Goal: Browse casually: Explore the website without a specific task or goal

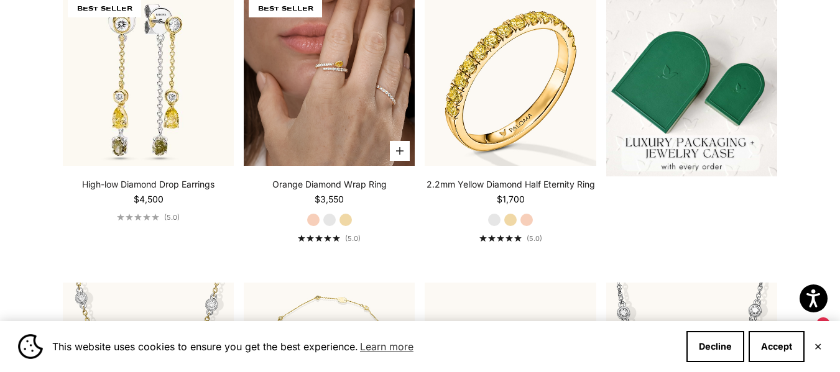
scroll to position [340, 0]
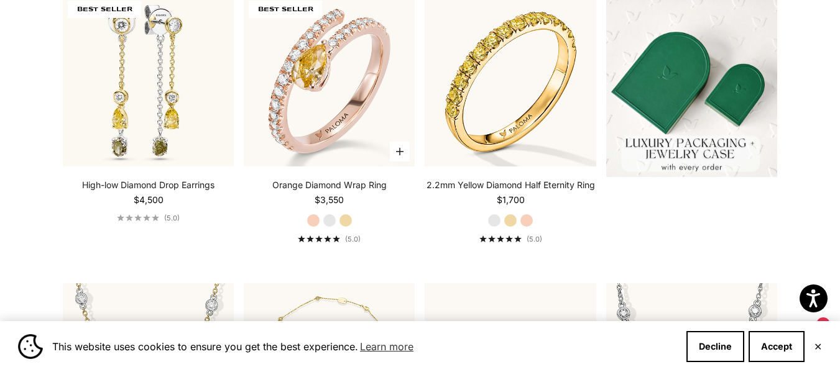
click at [343, 224] on label "Yellow Gold" at bounding box center [346, 221] width 14 height 14
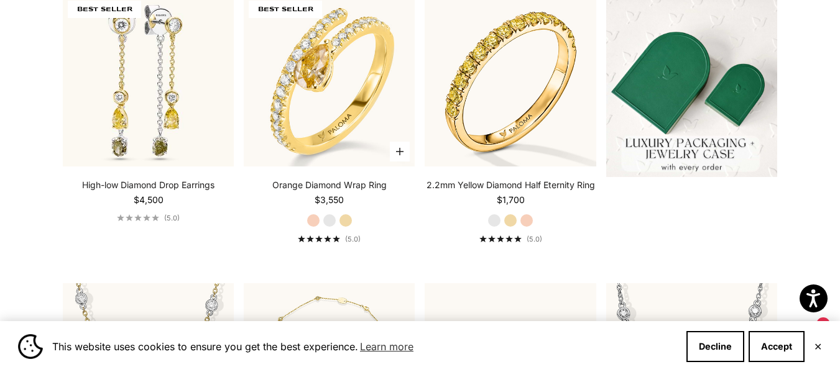
click at [315, 226] on label "Rose Gold" at bounding box center [314, 221] width 14 height 14
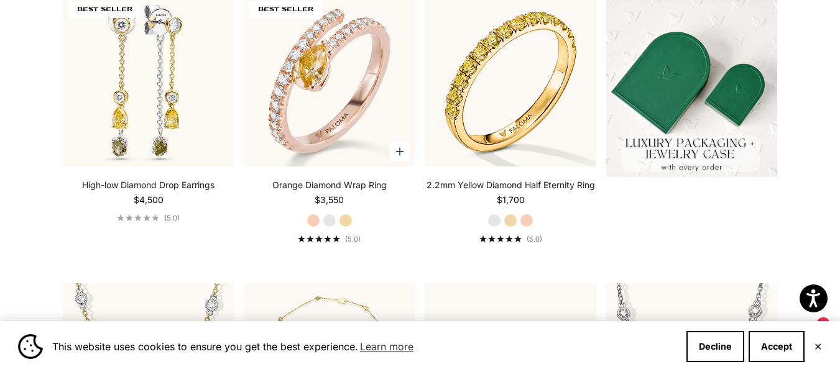
click at [325, 225] on label "White Gold" at bounding box center [330, 221] width 14 height 14
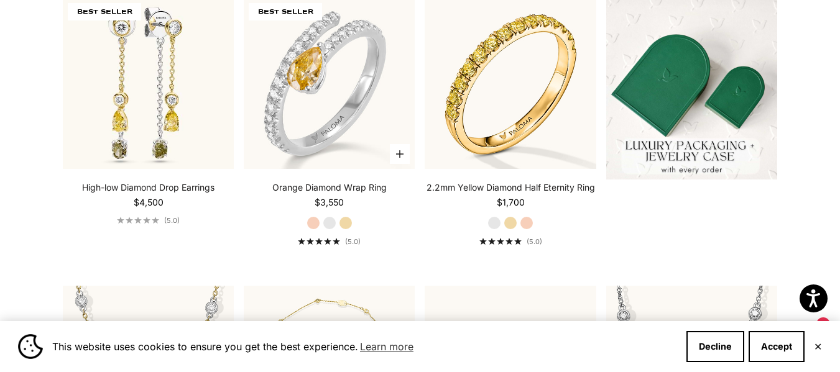
scroll to position [335, 0]
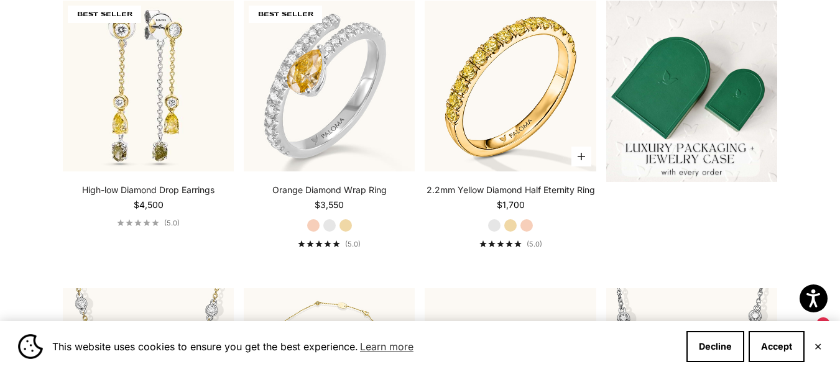
click at [498, 225] on label "White Gold" at bounding box center [494, 226] width 14 height 14
click at [495, 227] on label "White Gold" at bounding box center [494, 226] width 14 height 14
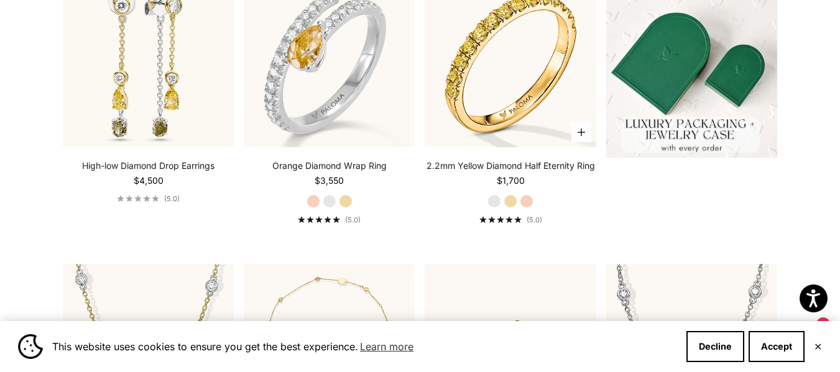
scroll to position [356, 0]
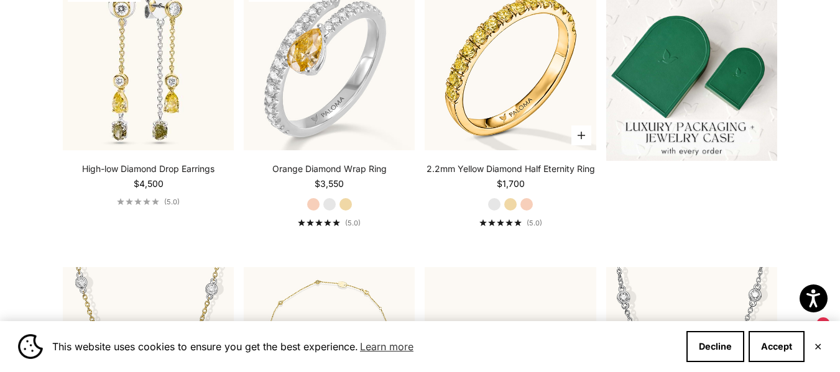
click at [497, 209] on label "White Gold" at bounding box center [494, 205] width 14 height 14
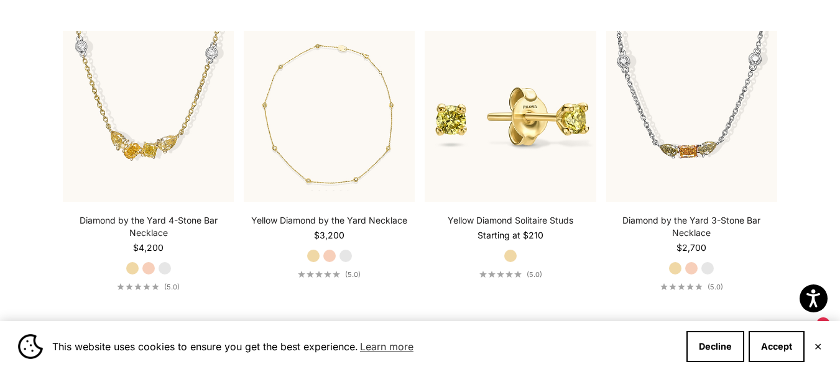
scroll to position [593, 0]
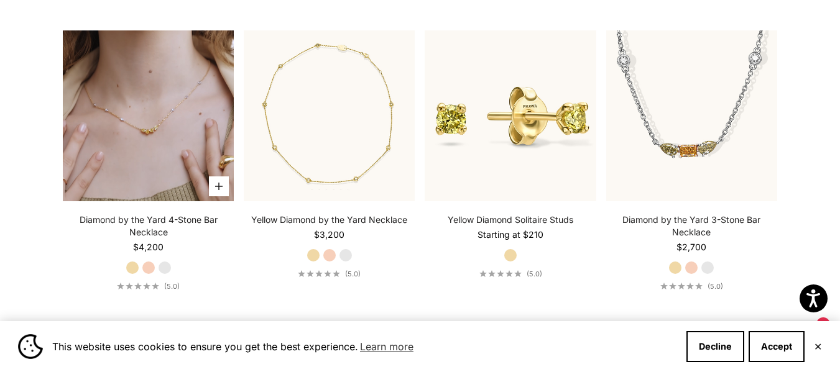
click at [162, 155] on video "#YellowGold\a#RoseGold\a#WhiteGold" at bounding box center [148, 115] width 171 height 171
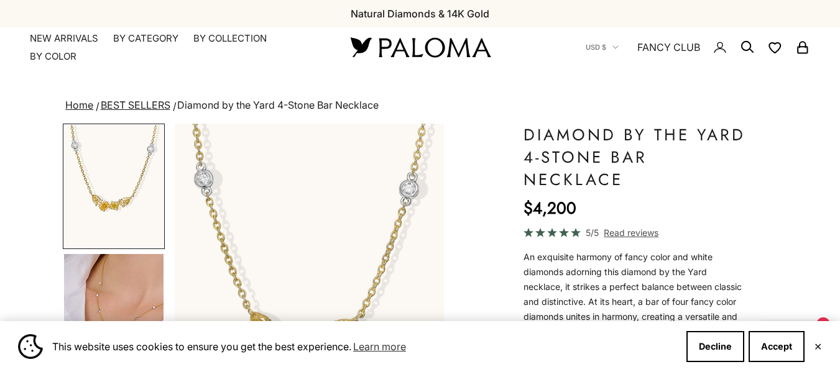
scroll to position [132, 0]
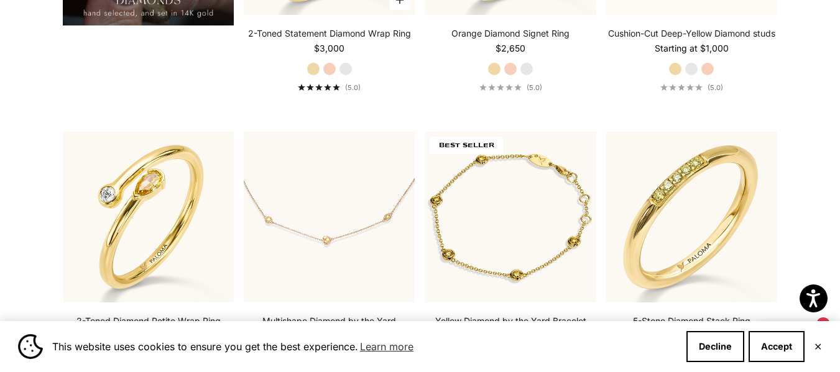
scroll to position [1081, 0]
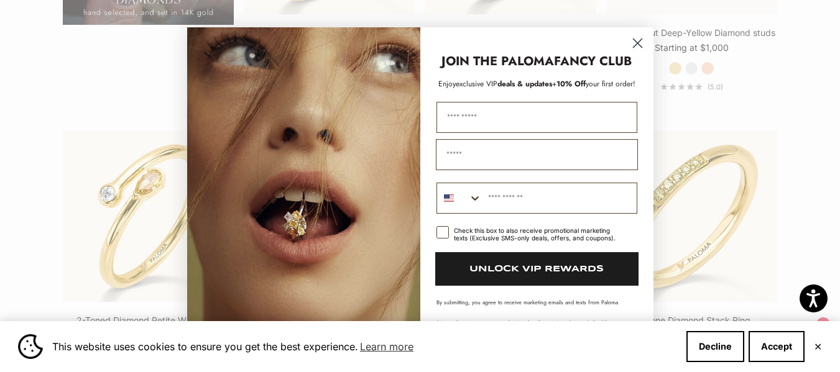
click at [640, 40] on icon "Close dialog" at bounding box center [637, 43] width 9 height 9
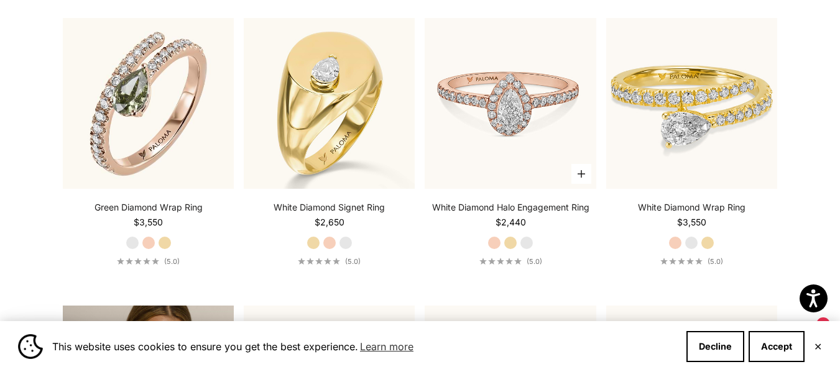
scroll to position [1796, 0]
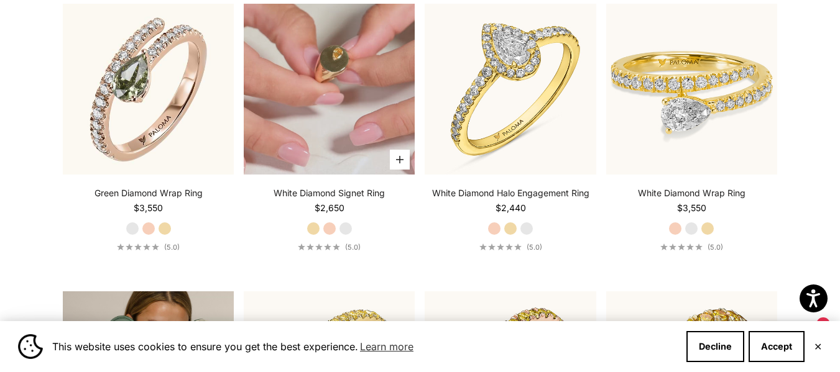
click at [354, 131] on video "#YellowGold\a#RoseGold\a#WhiteGold" at bounding box center [329, 89] width 171 height 171
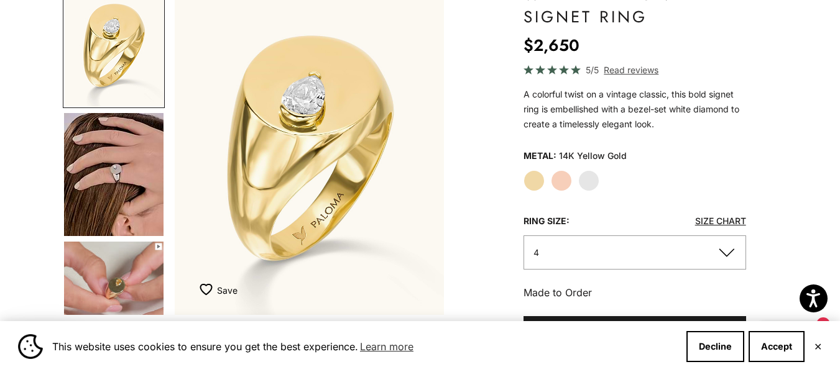
scroll to position [141, 0]
click at [126, 145] on img "Go to item 4" at bounding box center [113, 174] width 99 height 123
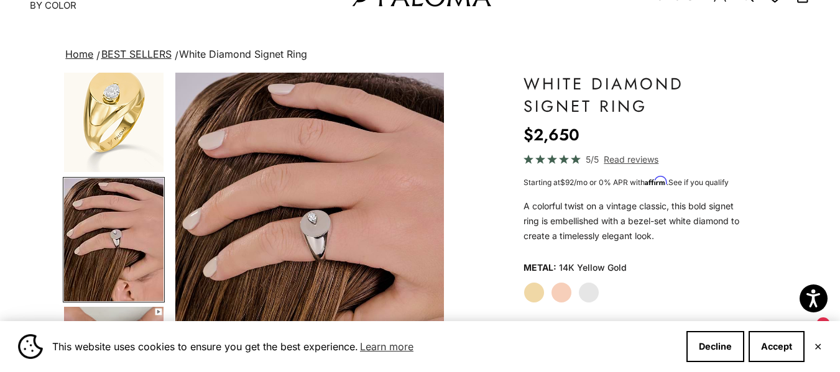
scroll to position [52, 0]
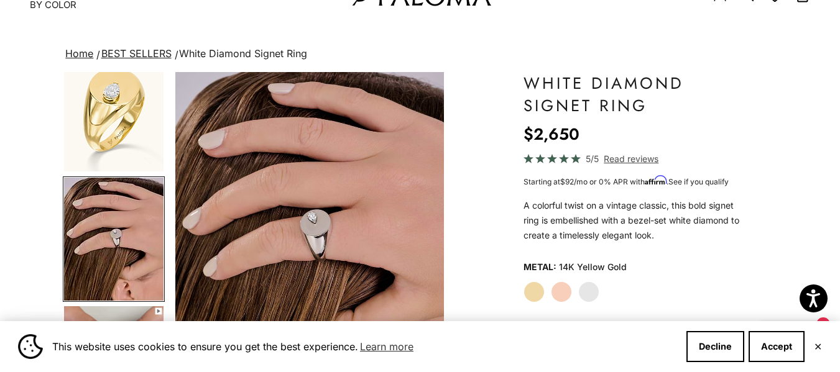
click at [563, 293] on label "Rose Gold" at bounding box center [561, 292] width 21 height 21
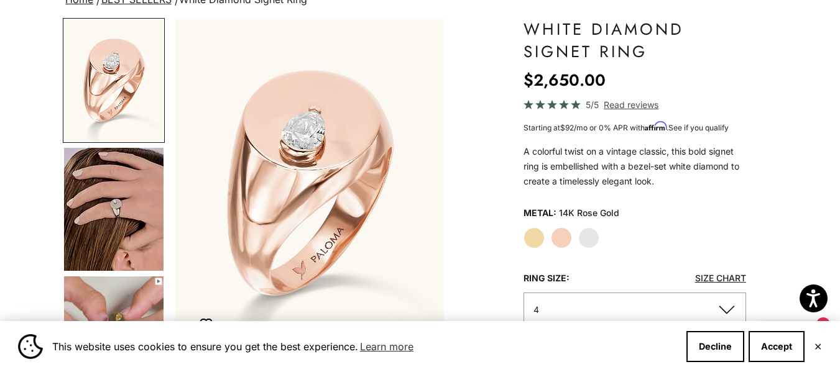
scroll to position [106, 0]
click at [591, 240] on label "White Gold" at bounding box center [588, 237] width 21 height 21
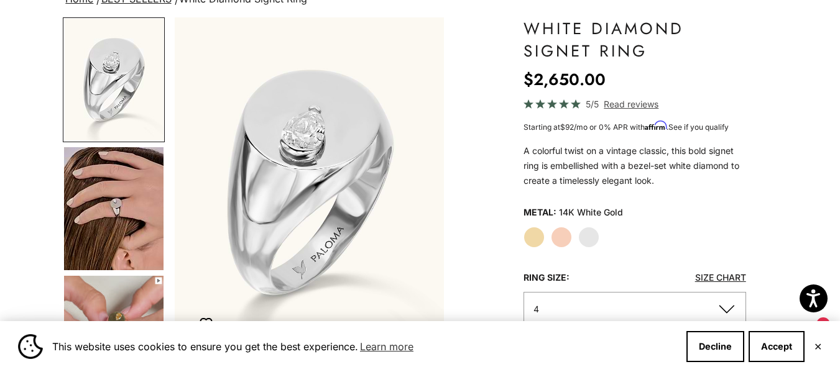
click at [535, 241] on label "Yellow Gold" at bounding box center [534, 237] width 21 height 21
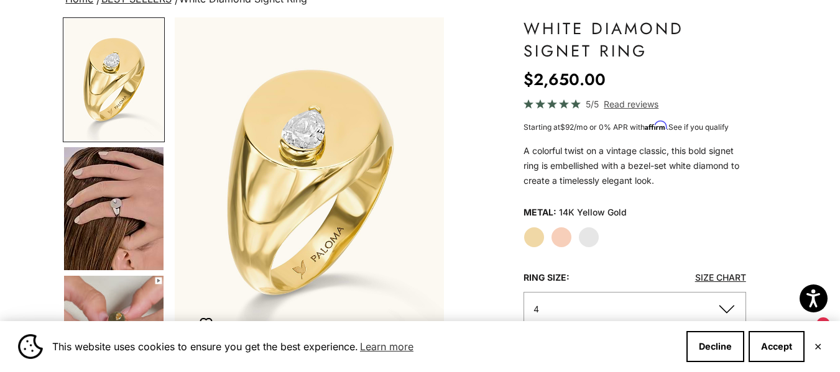
click at [129, 208] on img "Go to item 4" at bounding box center [113, 208] width 99 height 123
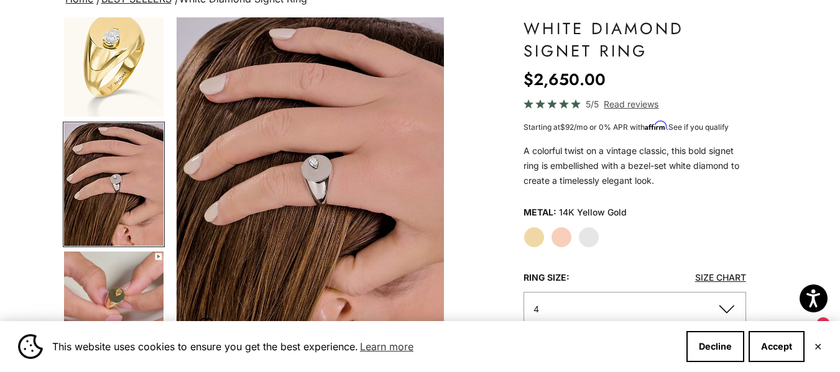
scroll to position [0, 284]
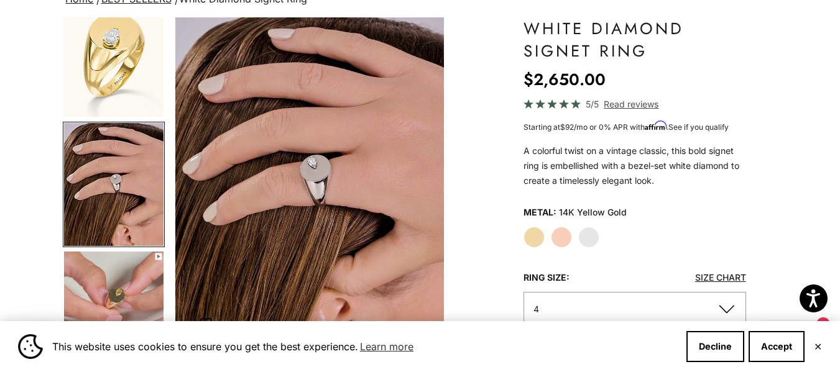
click at [127, 266] on img "Go to item 5" at bounding box center [113, 313] width 99 height 123
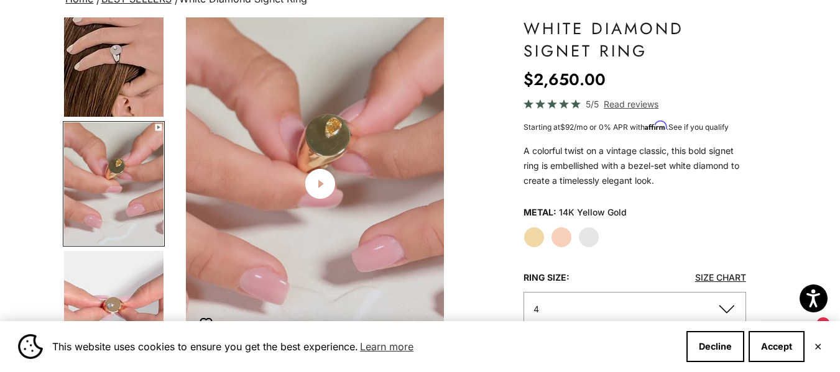
scroll to position [0, 567]
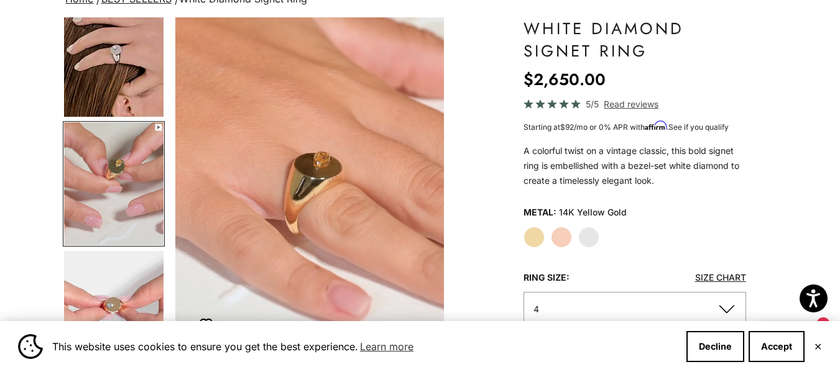
click at [123, 185] on img "Go to item 5" at bounding box center [113, 183] width 99 height 123
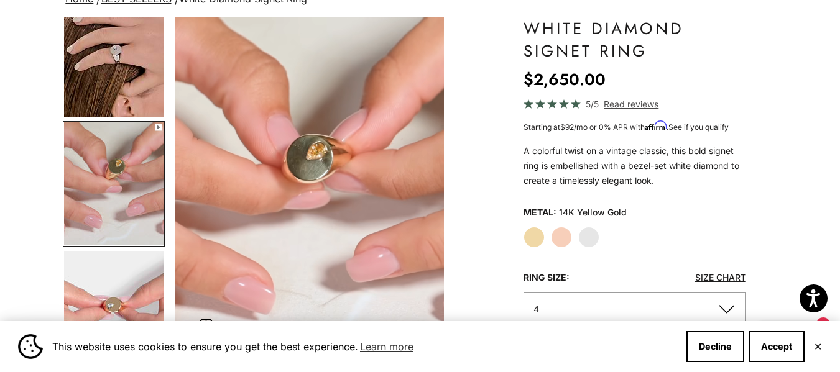
click at [132, 199] on img "Go to item 5" at bounding box center [113, 183] width 99 height 123
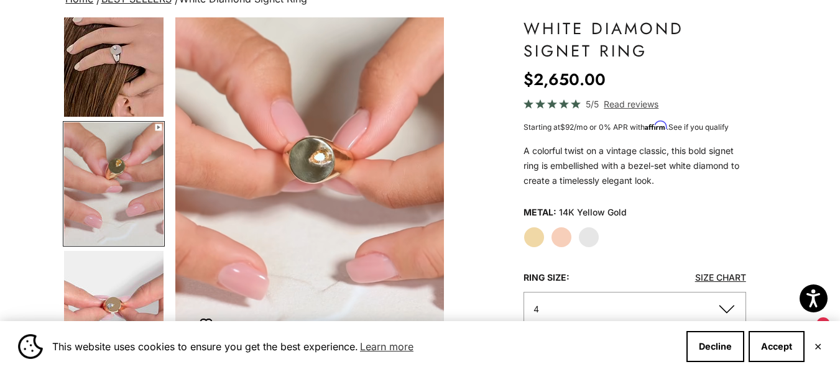
click at [126, 87] on img "Go to item 4" at bounding box center [113, 55] width 99 height 123
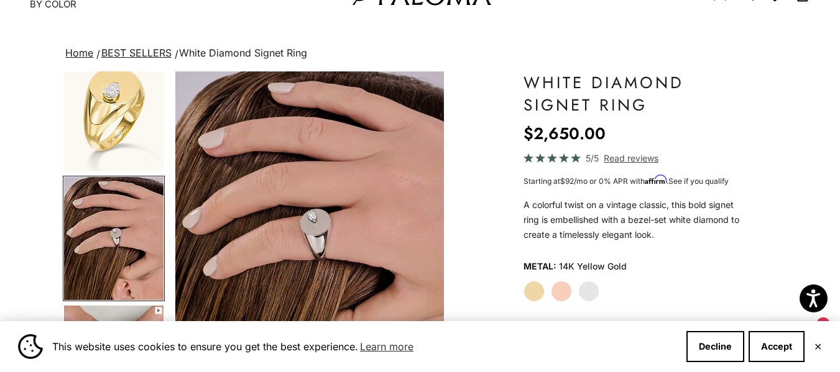
scroll to position [0, 0]
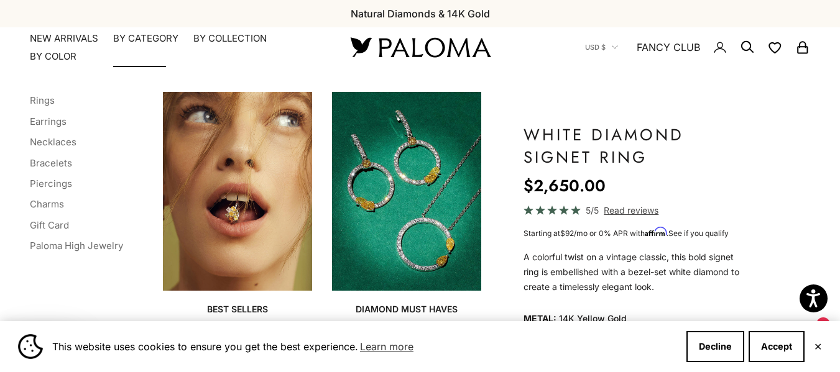
click at [405, 156] on img "Primary navigation" at bounding box center [406, 191] width 149 height 199
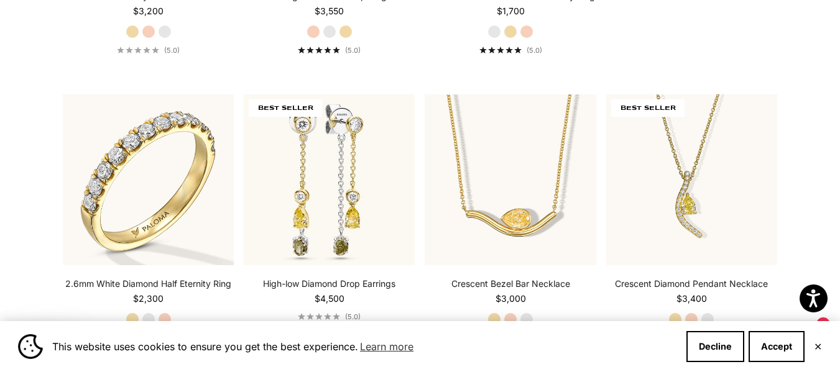
scroll to position [530, 0]
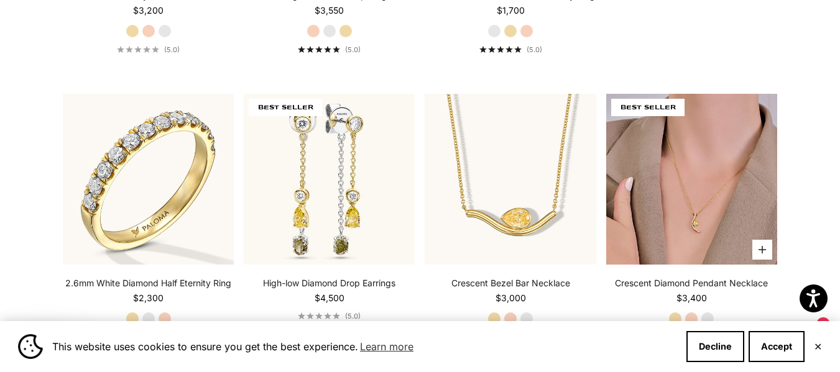
click at [673, 185] on img at bounding box center [691, 179] width 171 height 171
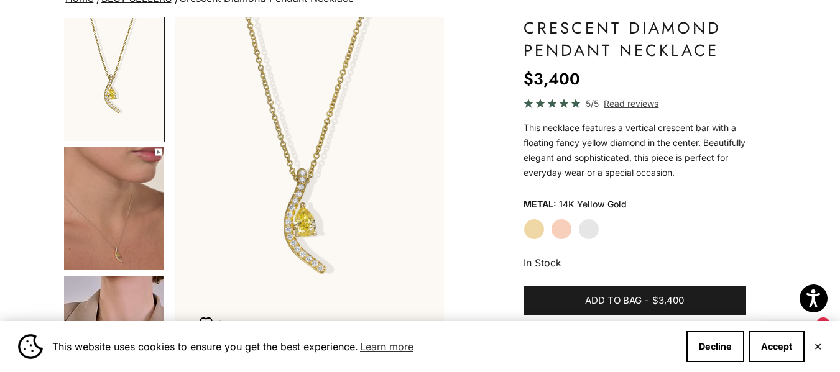
scroll to position [107, 0]
click at [129, 236] on img "Go to item 4" at bounding box center [113, 208] width 99 height 123
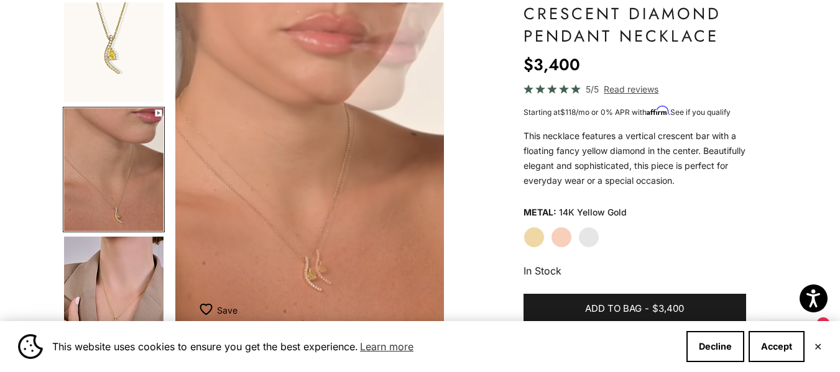
scroll to position [0, 0]
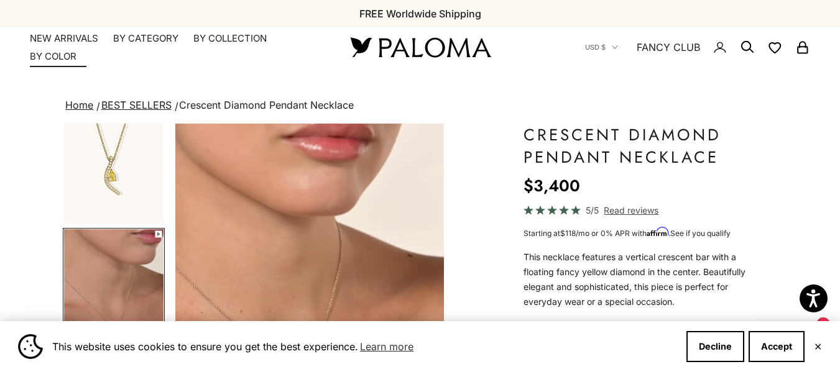
click at [63, 37] on link "NEW ARRIVALS" at bounding box center [64, 38] width 68 height 12
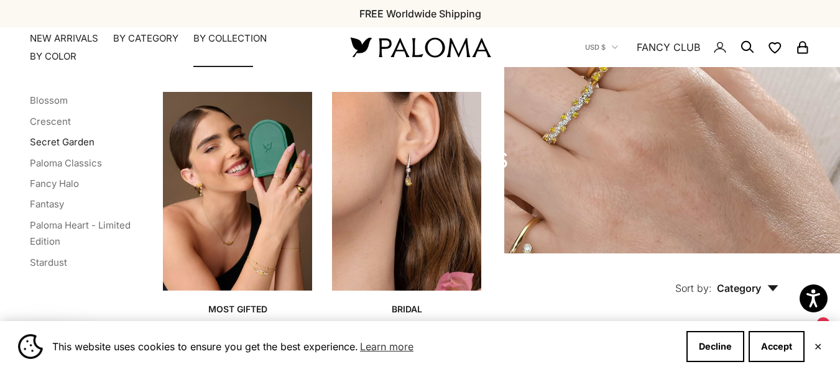
click at [53, 143] on link "Secret Garden" at bounding box center [62, 142] width 65 height 12
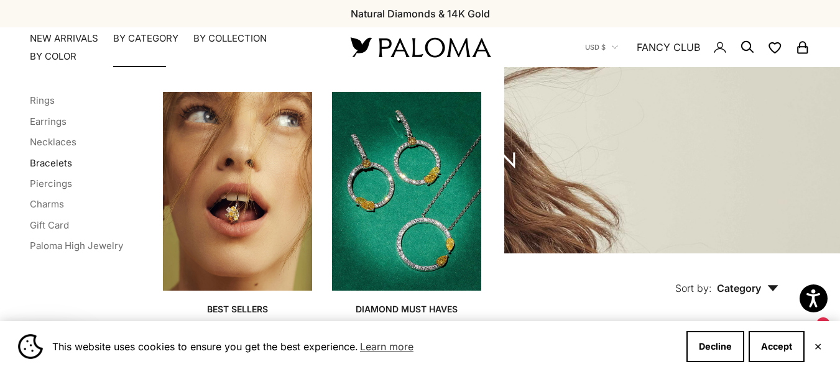
click at [60, 164] on link "Bracelets" at bounding box center [51, 163] width 42 height 12
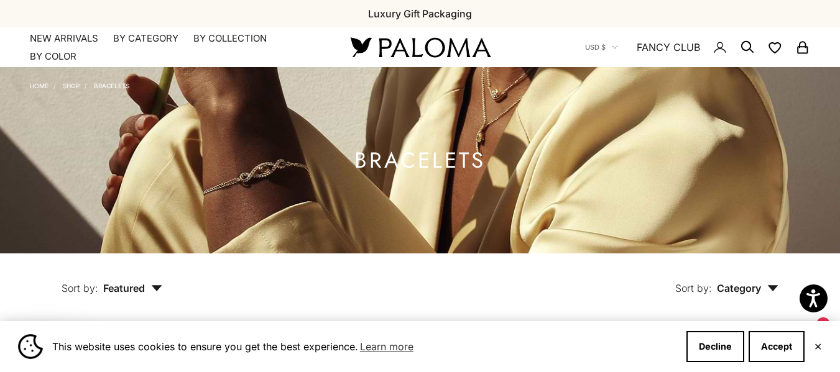
click at [67, 87] on link "Shop" at bounding box center [71, 85] width 17 height 7
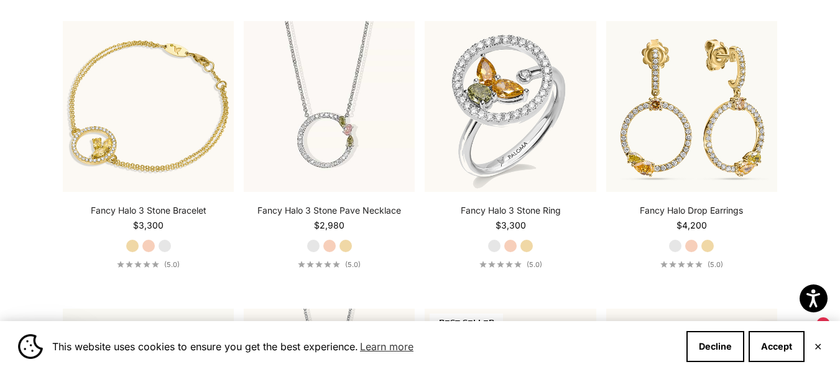
scroll to position [4566, 0]
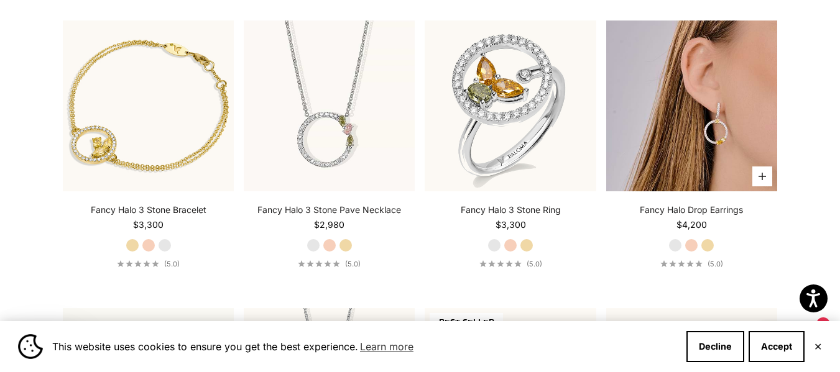
click at [706, 177] on img at bounding box center [691, 106] width 171 height 171
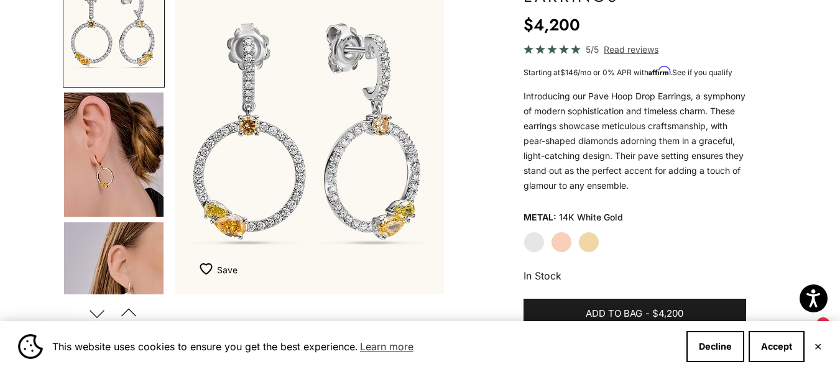
scroll to position [162, 0]
click at [126, 200] on img "Go to item 4" at bounding box center [113, 154] width 99 height 124
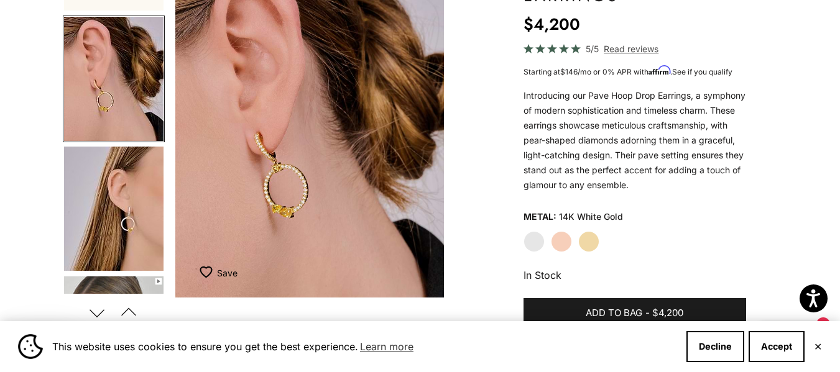
scroll to position [76, 0]
click at [532, 242] on label "White Gold" at bounding box center [534, 241] width 21 height 21
click at [529, 243] on label "White Gold" at bounding box center [534, 241] width 21 height 21
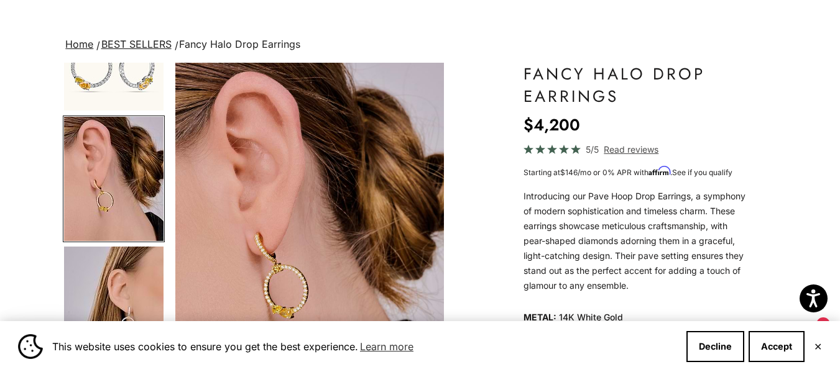
scroll to position [0, 0]
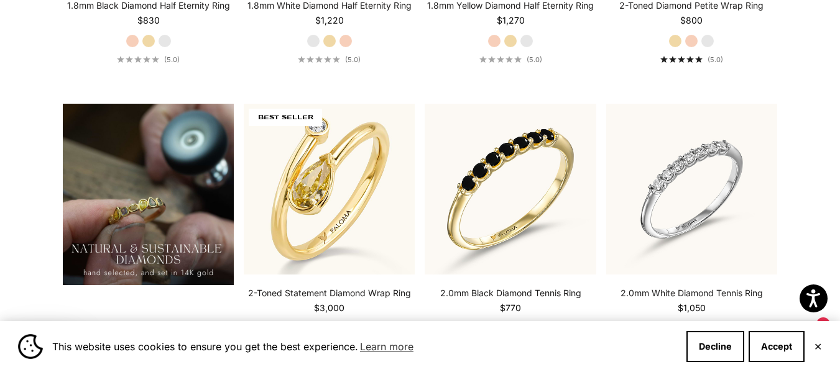
scroll to position [727, 0]
